Goal: Navigation & Orientation: Find specific page/section

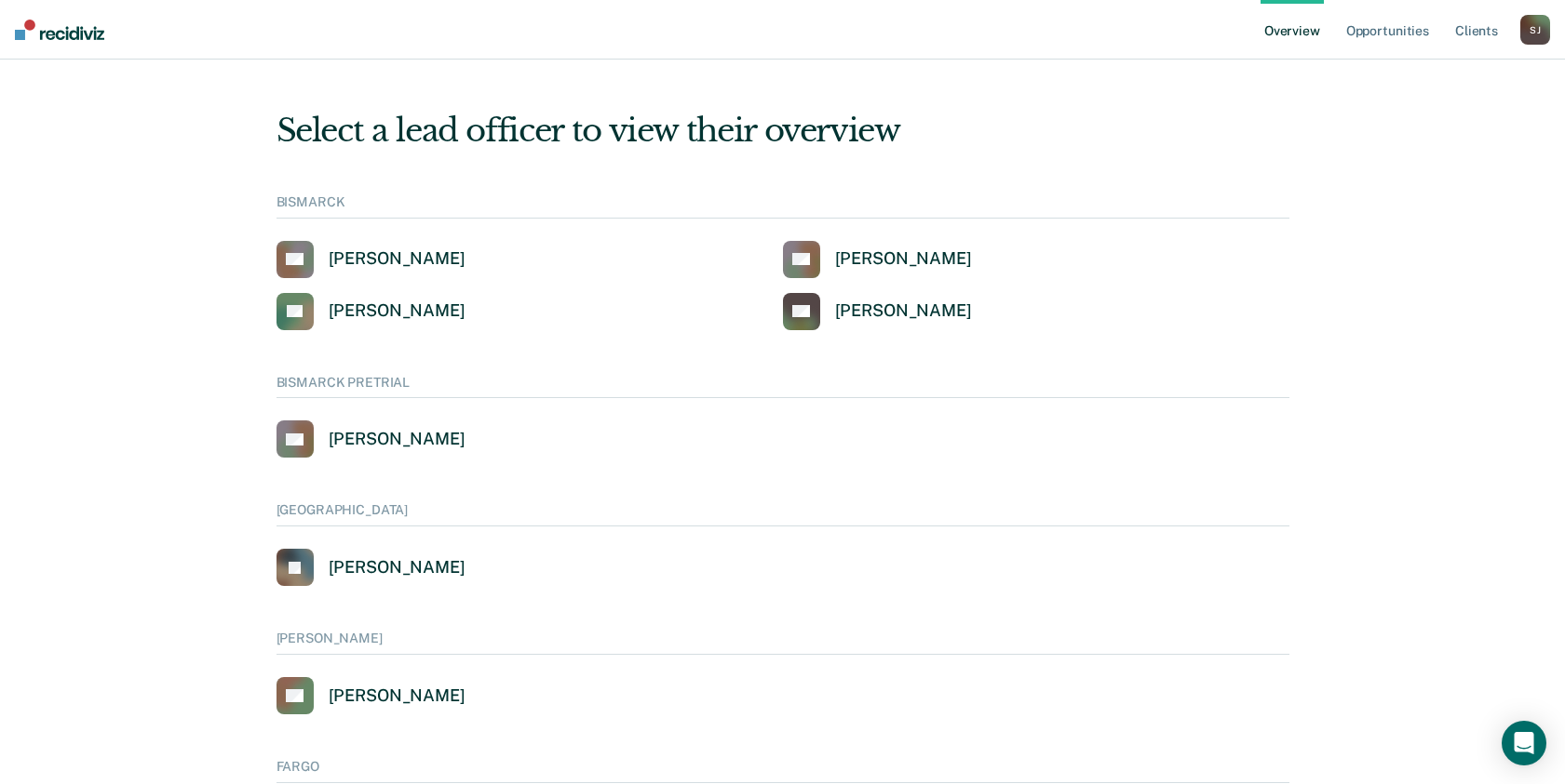
click at [1304, 30] on link "Overview" at bounding box center [1292, 30] width 64 height 60
click at [1287, 34] on link "Overview" at bounding box center [1292, 30] width 64 height 60
click at [1524, 36] on div "[PERSON_NAME]" at bounding box center [1534, 29] width 30 height 30
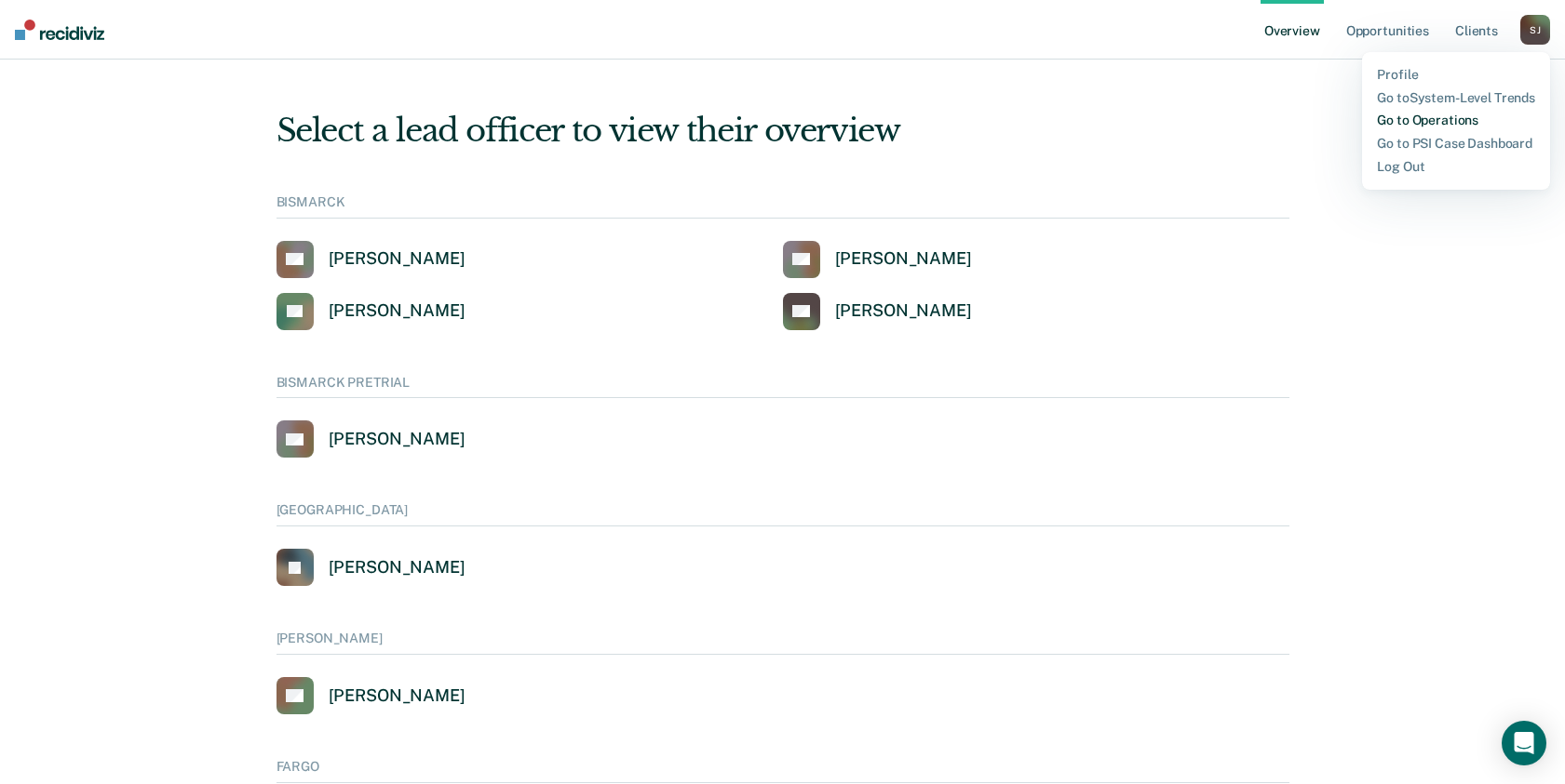
click at [1473, 114] on link "Go to Operations" at bounding box center [1455, 120] width 158 height 15
